Goal: Find specific page/section: Find specific page/section

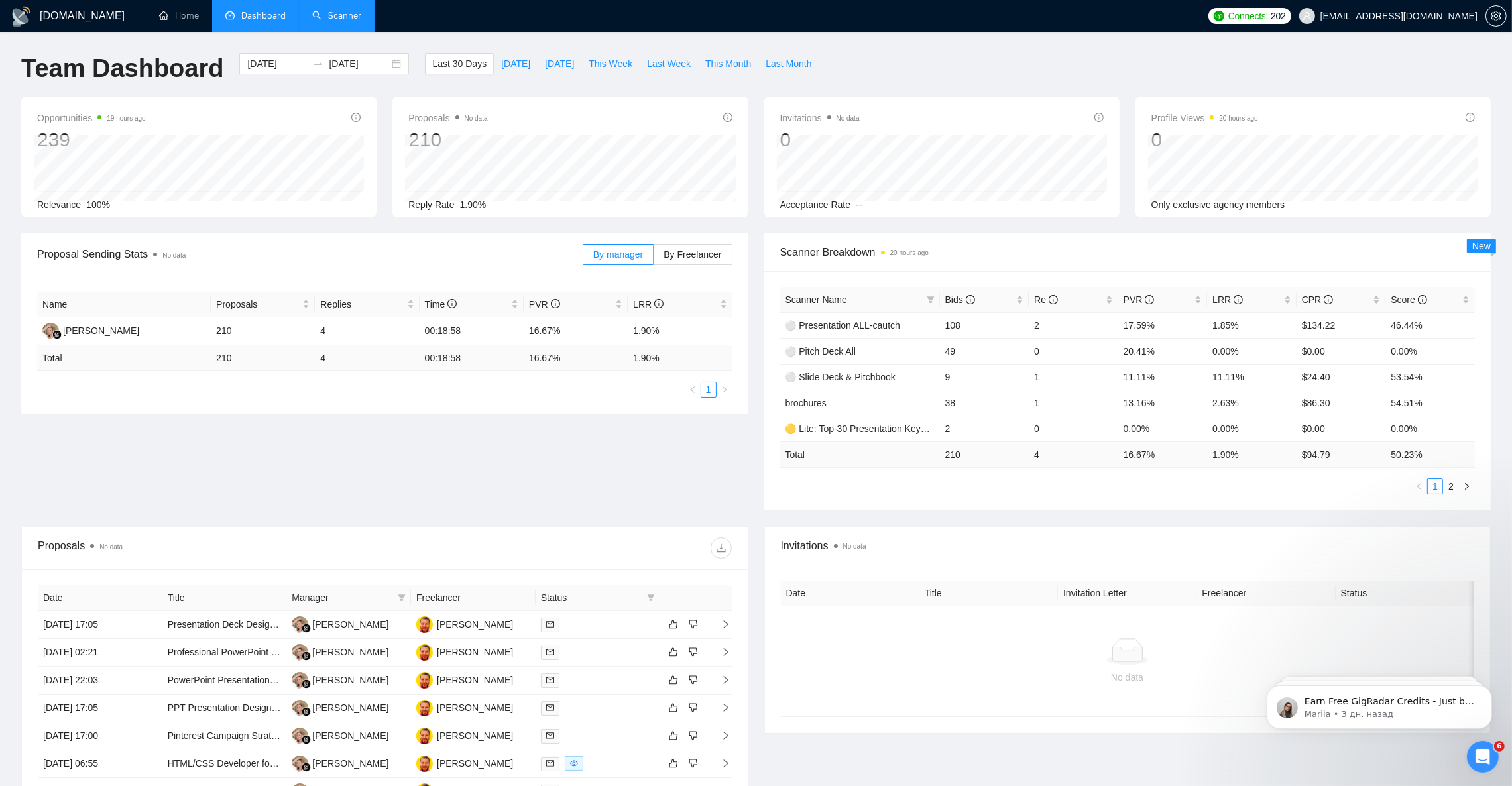
click at [324, 16] on link "Scanner" at bounding box center [337, 16] width 49 height 11
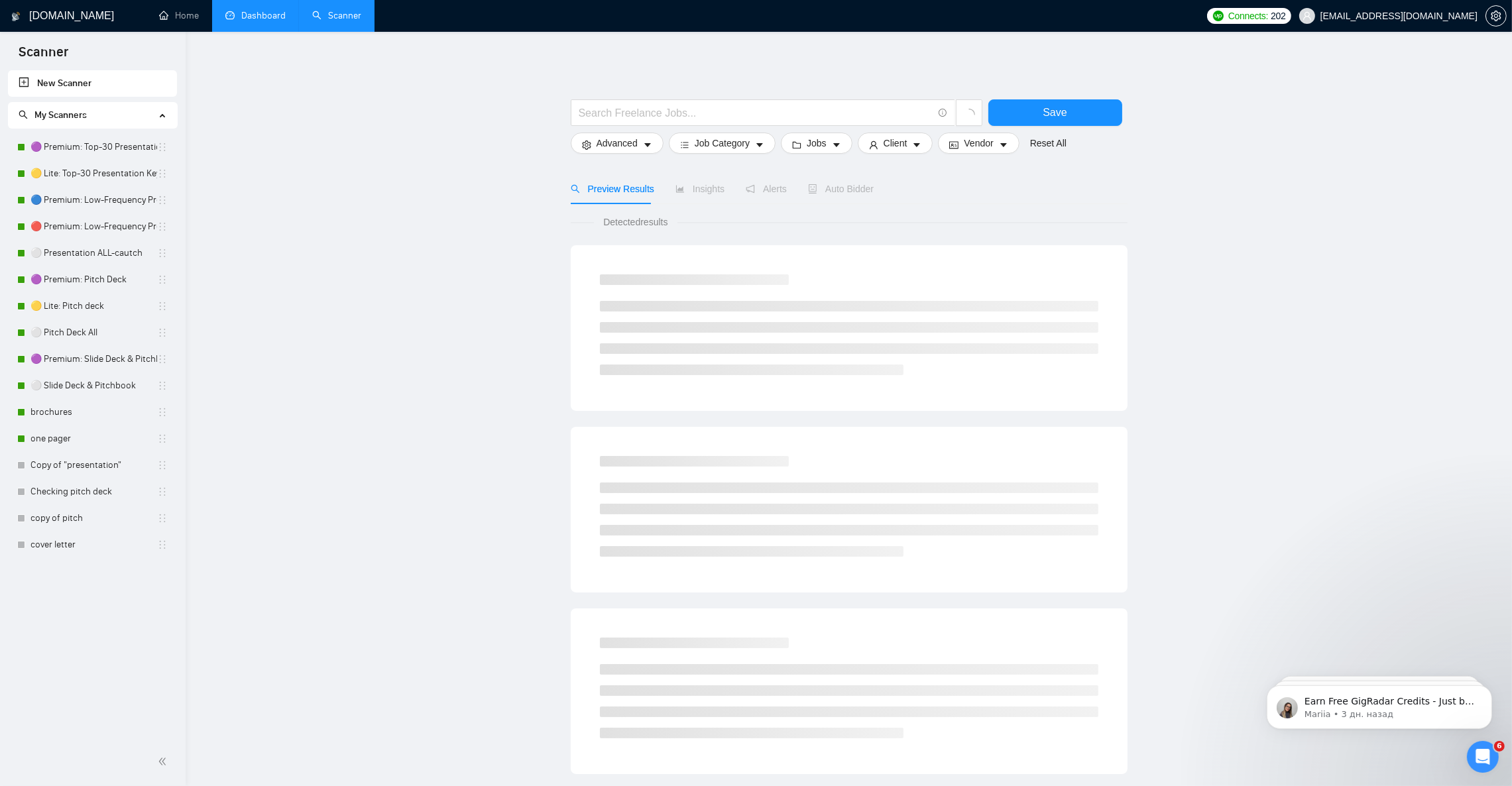
click at [266, 14] on link "Dashboard" at bounding box center [256, 16] width 60 height 11
